Goal: Information Seeking & Learning: Understand process/instructions

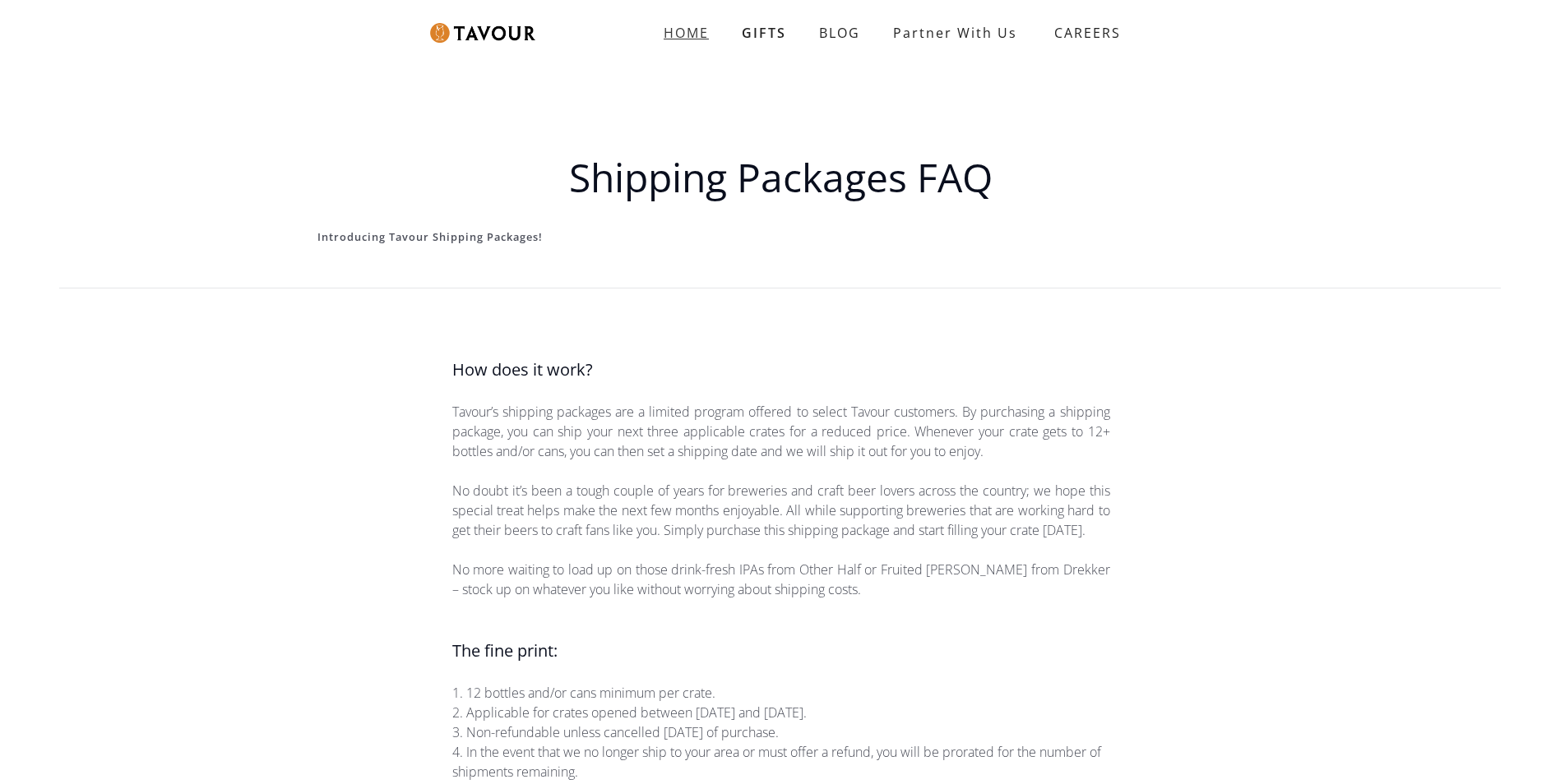
click at [700, 37] on strong "HOME" at bounding box center [686, 32] width 46 height 18
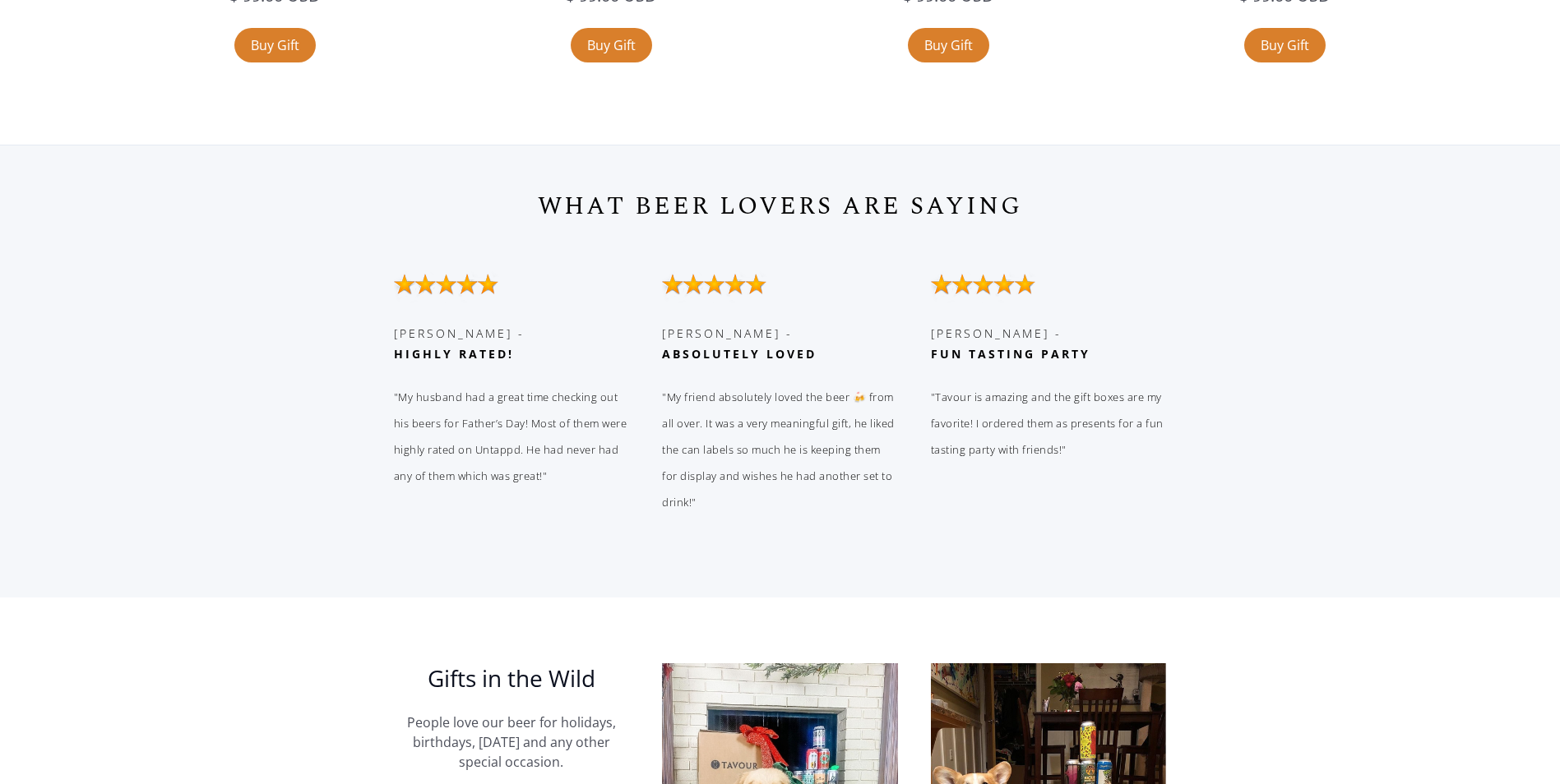
scroll to position [3769, 0]
